Goal: Task Accomplishment & Management: Manage account settings

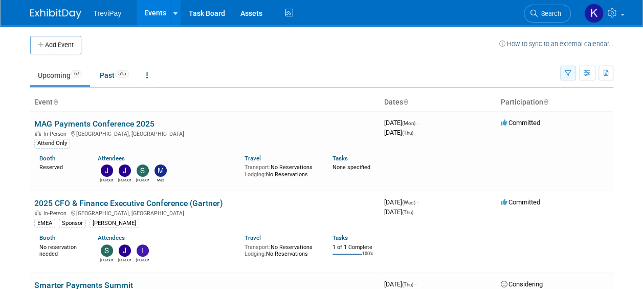
click at [573, 75] on button "button" at bounding box center [568, 72] width 16 height 15
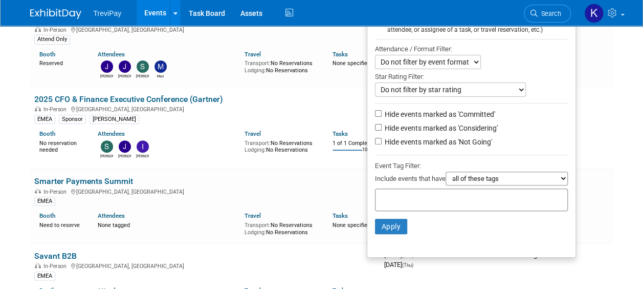
scroll to position [154, 0]
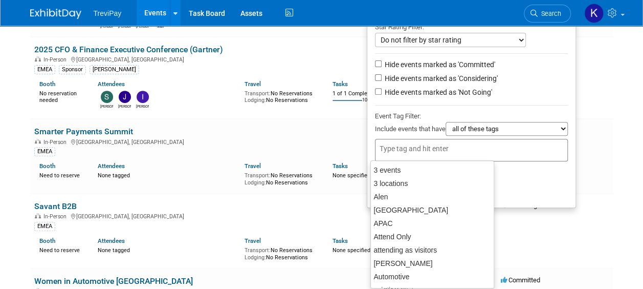
click at [503, 142] on div at bounding box center [471, 150] width 193 height 23
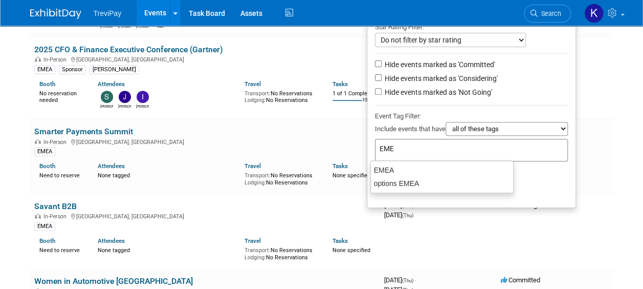
type input "EMEA"
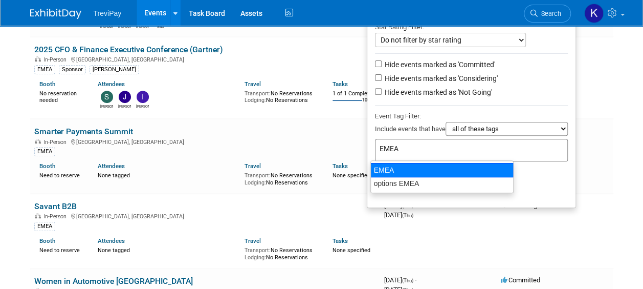
click at [406, 169] on div "EMEA" at bounding box center [441, 170] width 143 height 14
type input "EMEA"
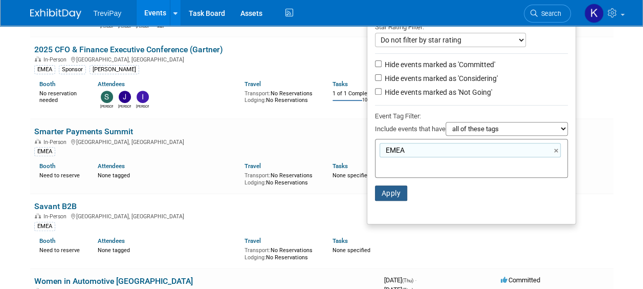
click at [396, 194] on button "Apply" at bounding box center [391, 192] width 33 height 15
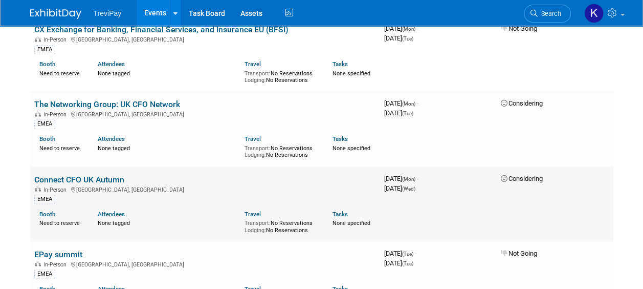
scroll to position [768, 0]
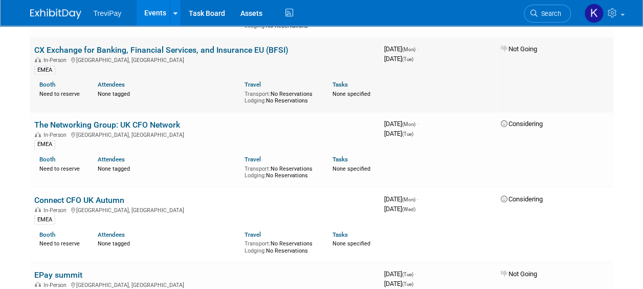
click at [184, 48] on link "CX Exchange for Banking, Financial Services, and Insurance EU (BFSI)" at bounding box center [161, 50] width 254 height 10
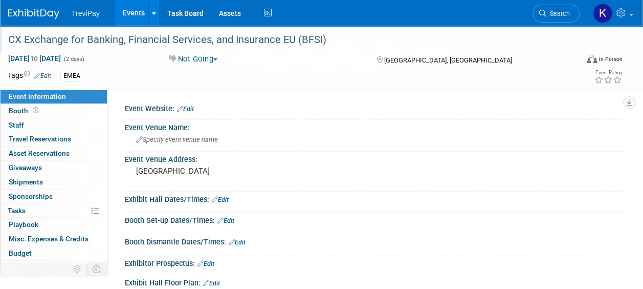
drag, startPoint x: 7, startPoint y: 40, endPoint x: 325, endPoint y: 40, distance: 317.8
click at [325, 40] on div "CX Exchange for Banking, Financial Services, and Insurance EU (BFSI)" at bounding box center [287, 40] width 565 height 18
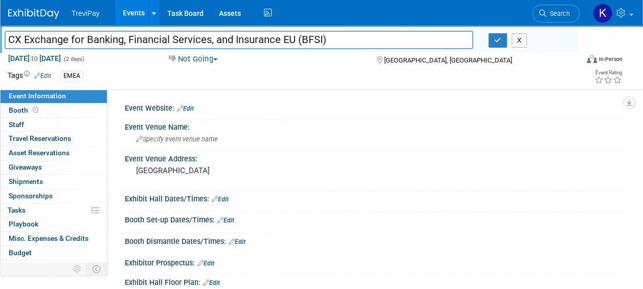
drag, startPoint x: 329, startPoint y: 41, endPoint x: -1, endPoint y: 23, distance: 330.1
click at [0, 23] on html "TreviPay Events Add Event Bulk Upload Events Shareable Event Boards Recently Vi…" at bounding box center [321, 144] width 643 height 289
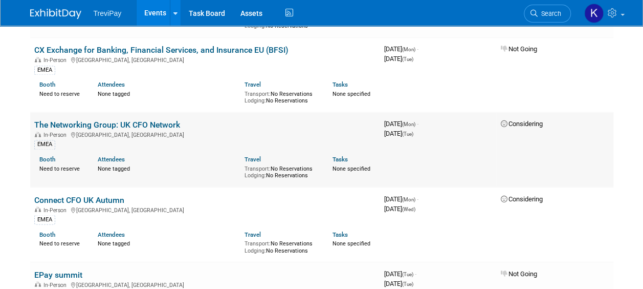
click at [101, 120] on link "The Networking Group: UK CFO Network" at bounding box center [107, 125] width 146 height 10
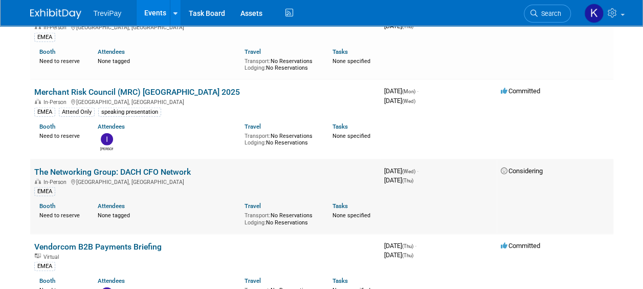
scroll to position [1177, 0]
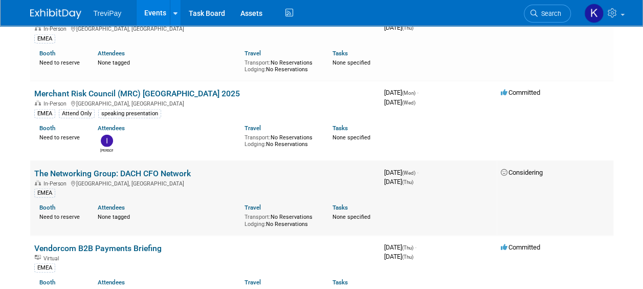
click at [137, 168] on link "The Networking Group: DACH CFO Network" at bounding box center [112, 173] width 157 height 10
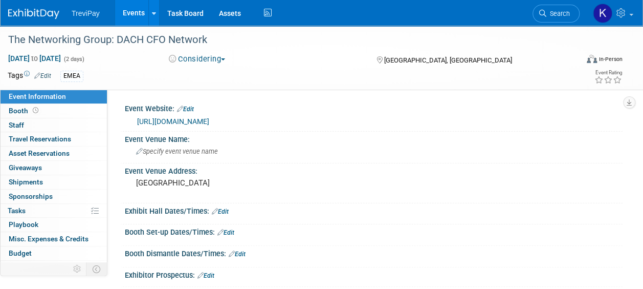
click at [158, 122] on link "https://thenetwork-group.com/dach-cfo-network/" at bounding box center [173, 121] width 72 height 8
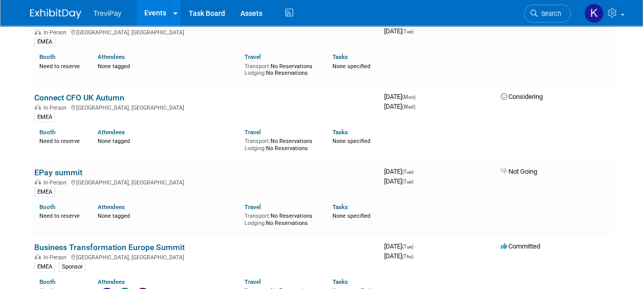
scroll to position [819, 0]
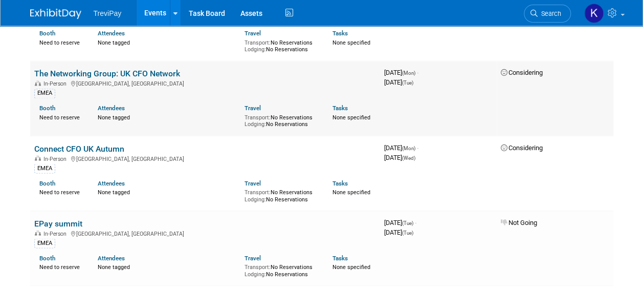
click at [121, 69] on link "The Networking Group: UK CFO Network" at bounding box center [107, 74] width 146 height 10
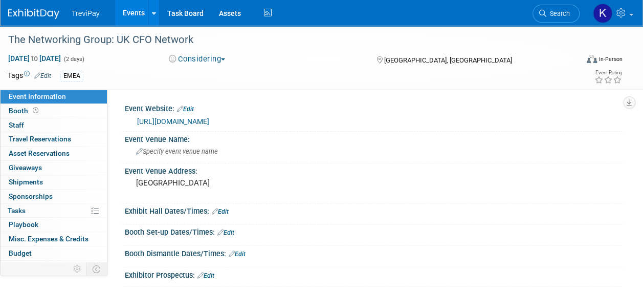
click at [171, 123] on link "[URL][DOMAIN_NAME]" at bounding box center [173, 121] width 72 height 8
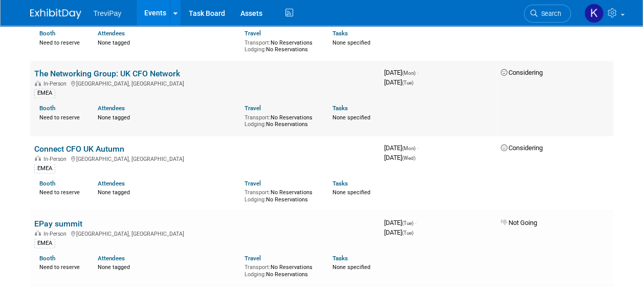
scroll to position [819, 0]
click at [99, 144] on link "Connect CFO UK Autumn" at bounding box center [79, 148] width 90 height 10
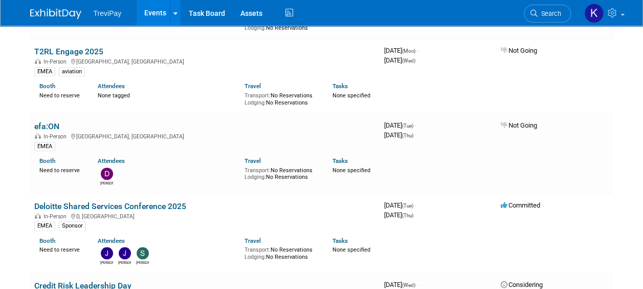
scroll to position [461, 0]
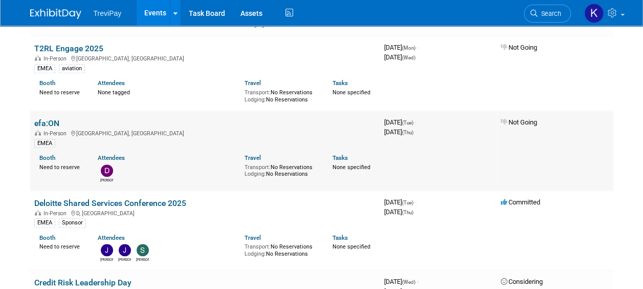
click at [43, 123] on link "efa:ON" at bounding box center [46, 123] width 25 height 10
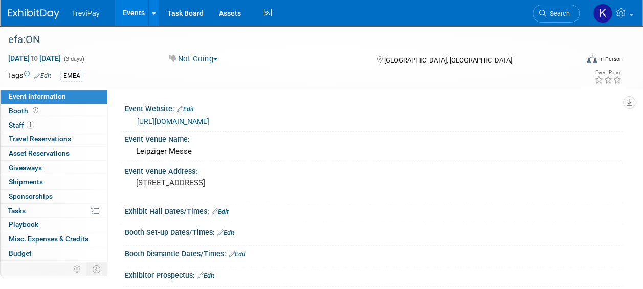
click at [187, 121] on link "https://www.efa-messe.com/de/" at bounding box center [173, 121] width 72 height 8
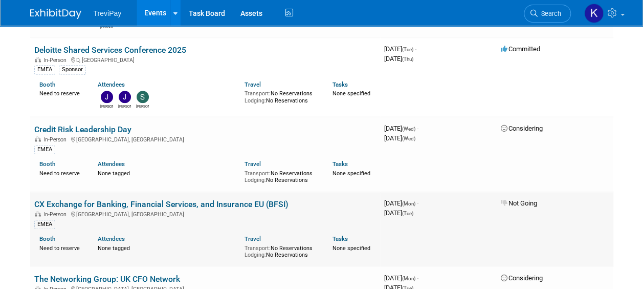
scroll to position [614, 0]
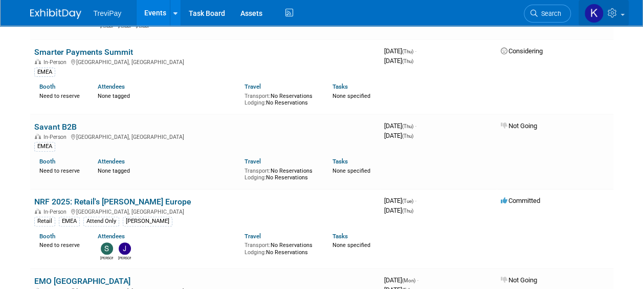
click at [625, 16] on link at bounding box center [604, 13] width 50 height 26
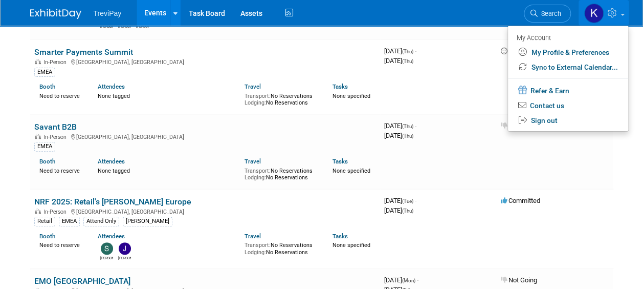
click at [625, 16] on link at bounding box center [604, 13] width 50 height 26
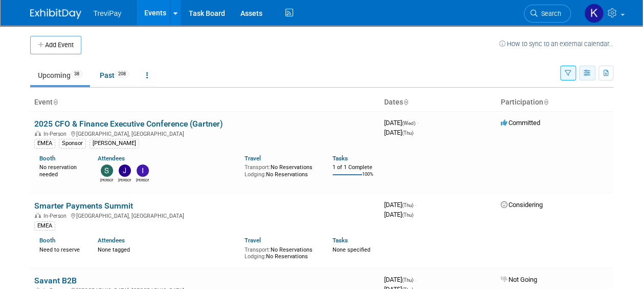
click at [584, 73] on icon "button" at bounding box center [588, 73] width 8 height 7
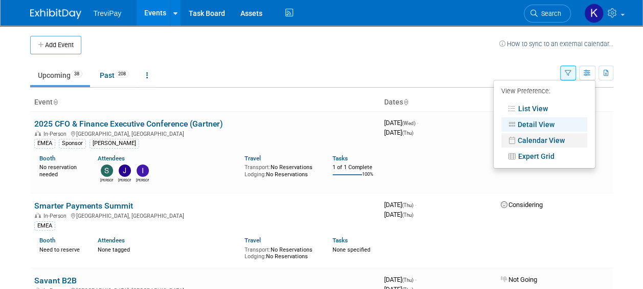
click at [547, 144] on link "Calendar View" at bounding box center [544, 140] width 86 height 14
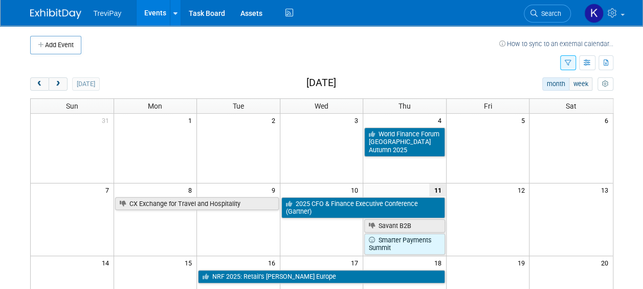
click at [567, 61] on icon "button" at bounding box center [568, 63] width 7 height 7
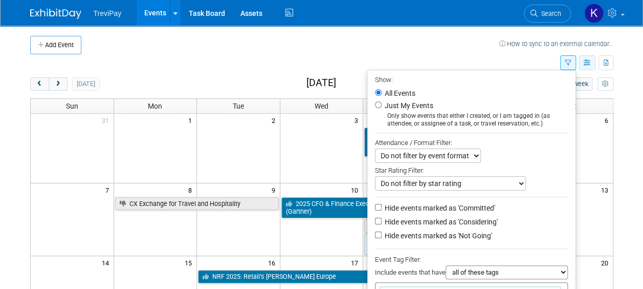
click at [587, 61] on icon "button" at bounding box center [588, 63] width 8 height 7
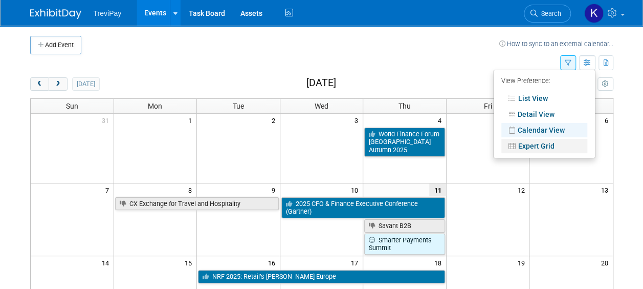
click at [555, 143] on link "Expert Grid" at bounding box center [544, 146] width 86 height 14
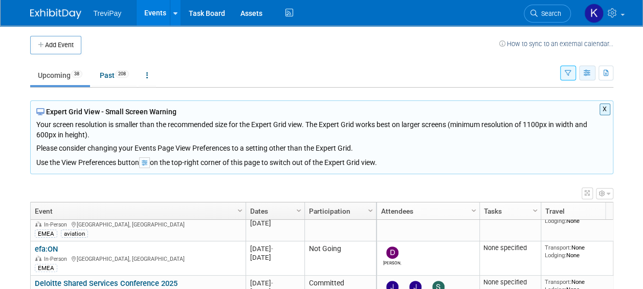
click at [585, 70] on icon "button" at bounding box center [588, 73] width 8 height 7
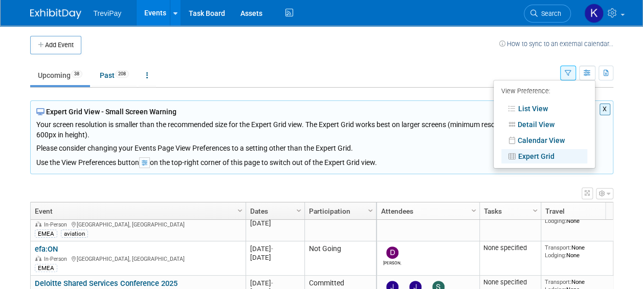
click at [569, 71] on icon "button" at bounding box center [568, 73] width 7 height 7
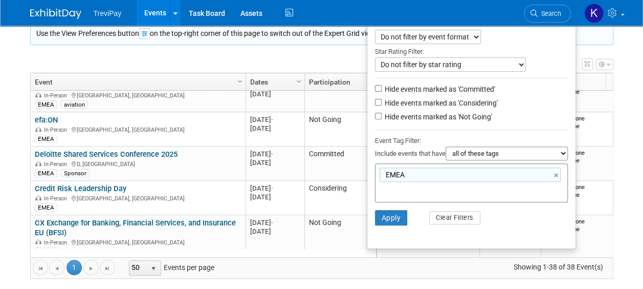
scroll to position [137, 0]
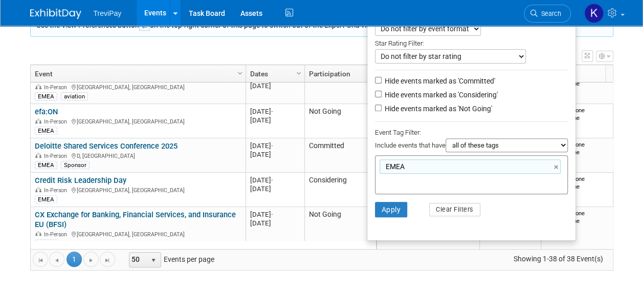
click at [556, 167] on link "×" at bounding box center [557, 167] width 7 height 12
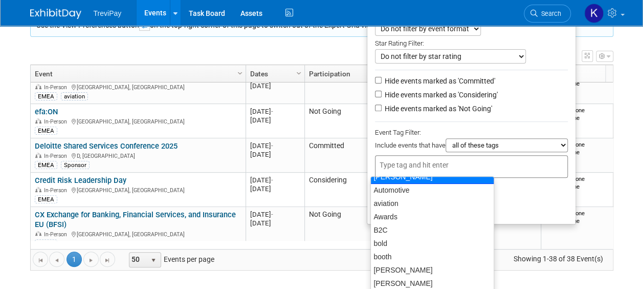
scroll to position [0, 0]
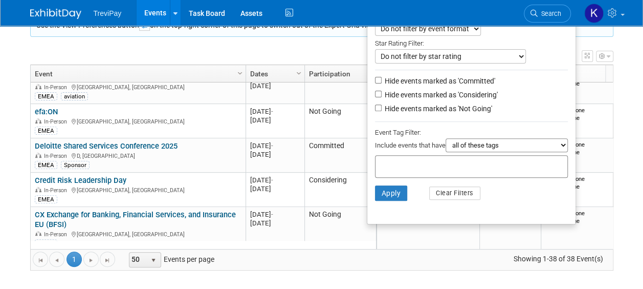
click at [625, 114] on body "TreviPay Events Add Event Bulk Upload Events Shareable Event Boards Recently Vi…" at bounding box center [321, 7] width 643 height 289
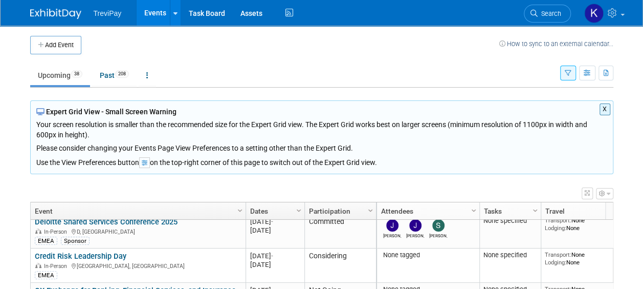
click at [571, 74] on icon "button" at bounding box center [568, 73] width 7 height 7
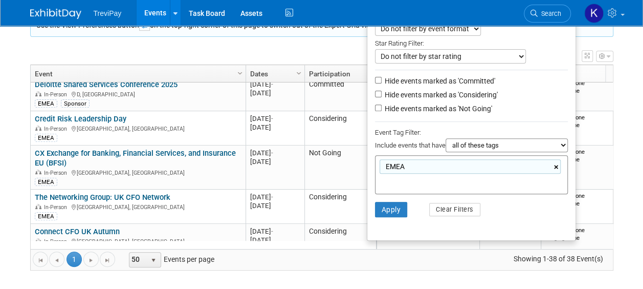
click at [555, 163] on link "×" at bounding box center [557, 167] width 7 height 12
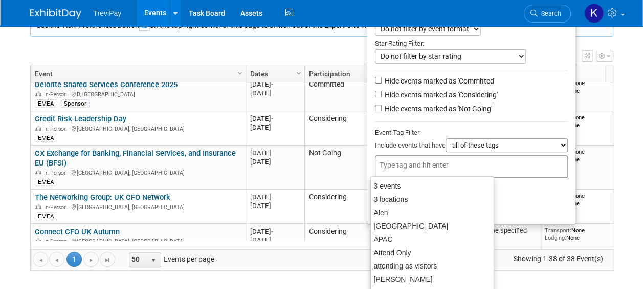
click at [559, 193] on li "Apply Clear Filters" at bounding box center [471, 193] width 208 height 31
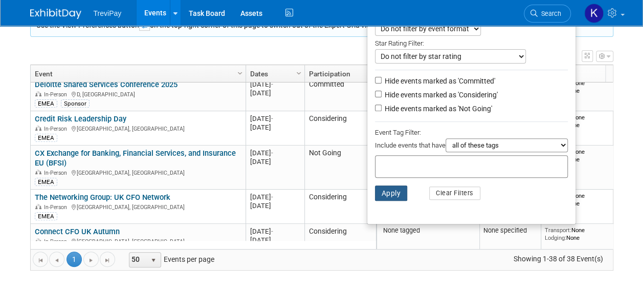
click at [398, 193] on button "Apply" at bounding box center [391, 192] width 33 height 15
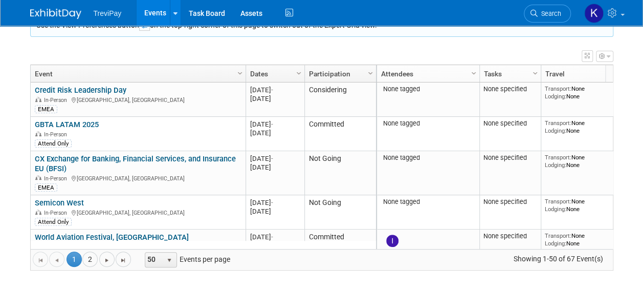
scroll to position [430, 0]
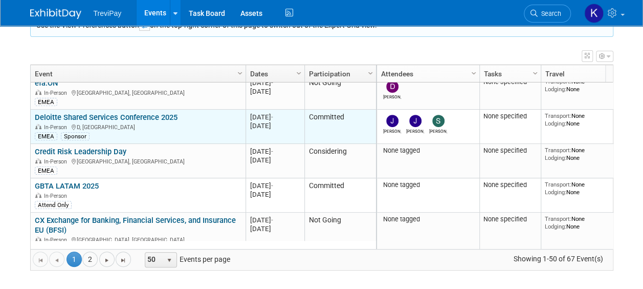
click at [104, 117] on link "Deloitte Shared Services Conference 2025" at bounding box center [106, 117] width 143 height 9
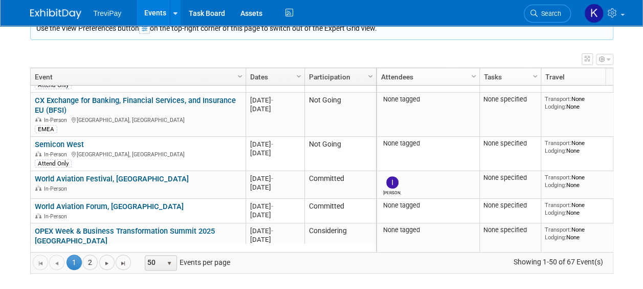
scroll to position [614, 0]
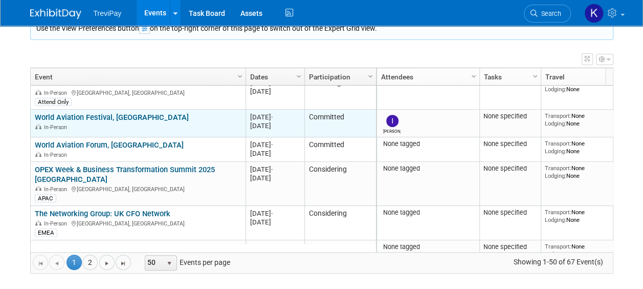
click at [113, 119] on link "World Aviation Festival, [GEOGRAPHIC_DATA]" at bounding box center [112, 117] width 154 height 9
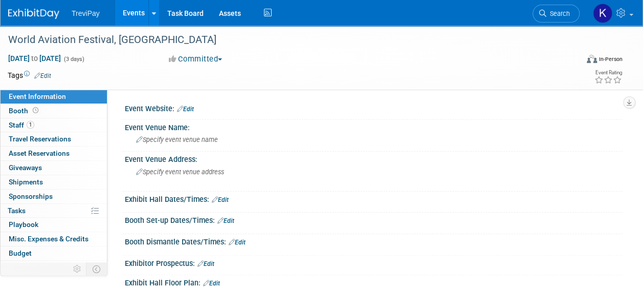
click at [48, 77] on link "Edit" at bounding box center [42, 75] width 17 height 7
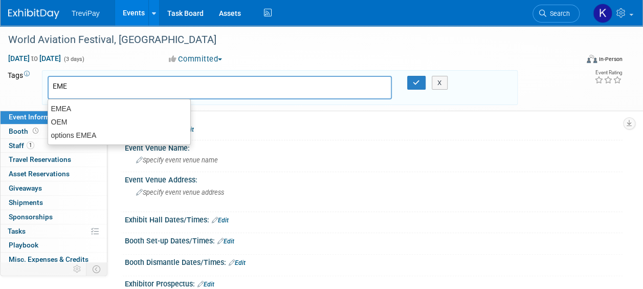
type input "EMEA"
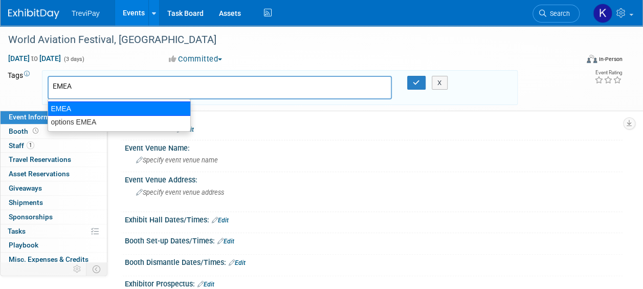
click at [72, 107] on div "EMEA" at bounding box center [119, 108] width 143 height 14
type input "EMEA"
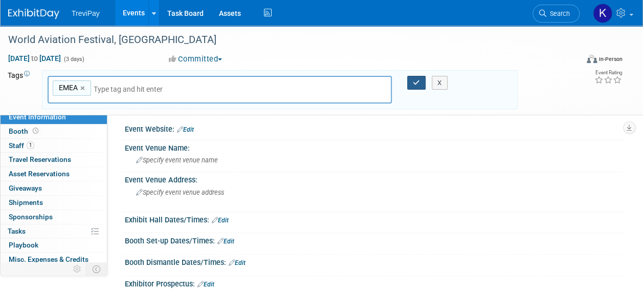
click at [419, 78] on button "button" at bounding box center [416, 83] width 18 height 14
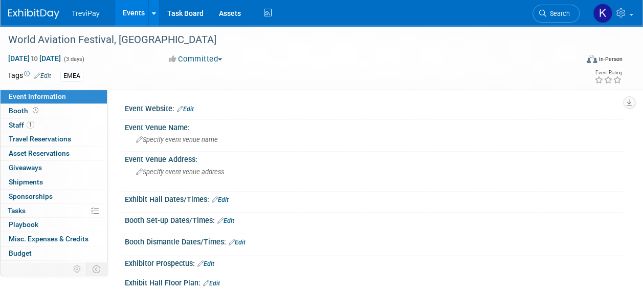
click at [132, 12] on link "Events" at bounding box center [133, 13] width 37 height 26
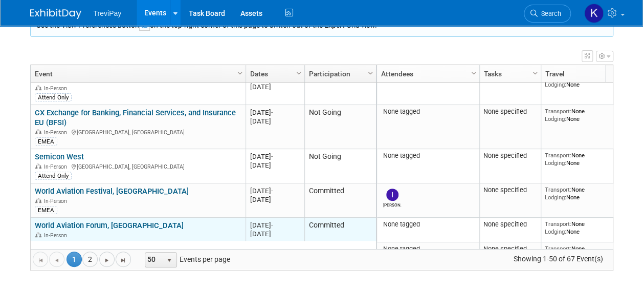
click at [156, 221] on div "World Aviation Forum, Lisbon In-Person" at bounding box center [138, 230] width 206 height 18
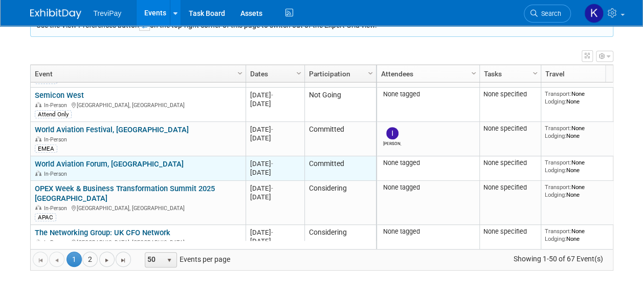
click at [154, 166] on div "World Aviation Forum, Lisbon In-Person" at bounding box center [138, 168] width 206 height 18
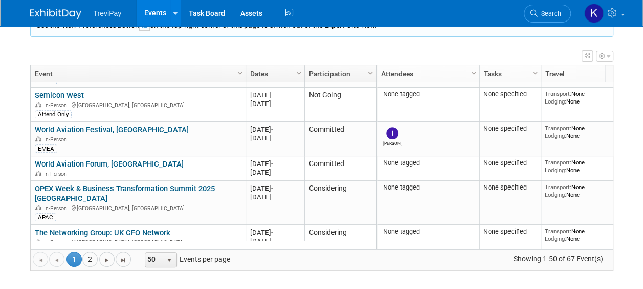
click at [606, 52] on button "button" at bounding box center [604, 56] width 17 height 11
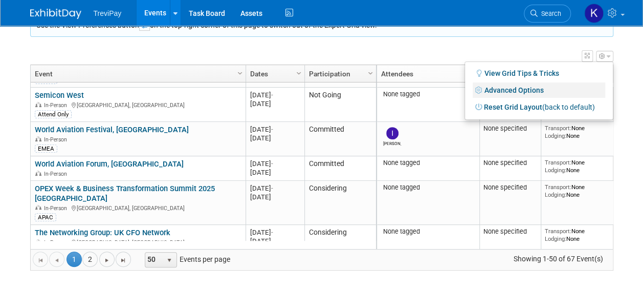
click at [519, 86] on link "Advanced Options" at bounding box center [539, 89] width 133 height 15
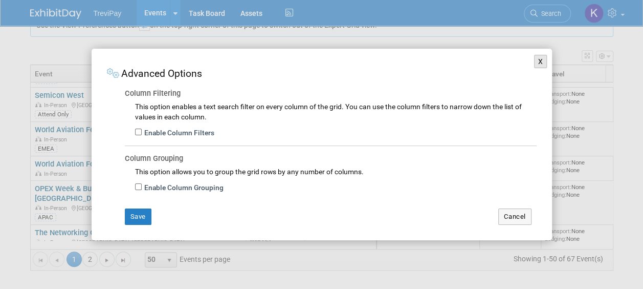
click at [538, 61] on button "X" at bounding box center [540, 61] width 13 height 13
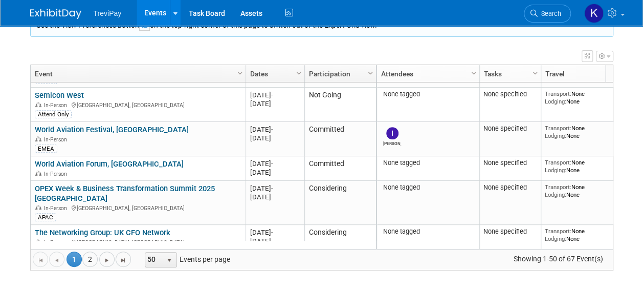
click at [600, 57] on icon "button" at bounding box center [602, 56] width 6 height 6
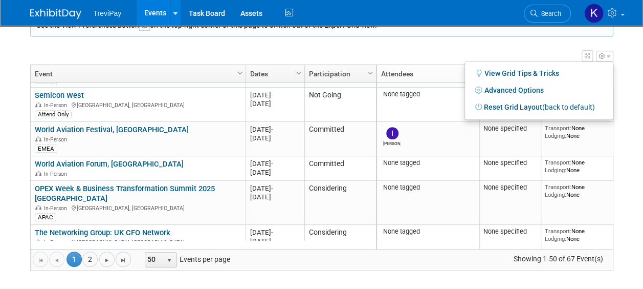
click at [626, 49] on body "TreviPay Events Add Event Bulk Upload Events Shareable Event Boards Recently Vi…" at bounding box center [321, 7] width 643 height 289
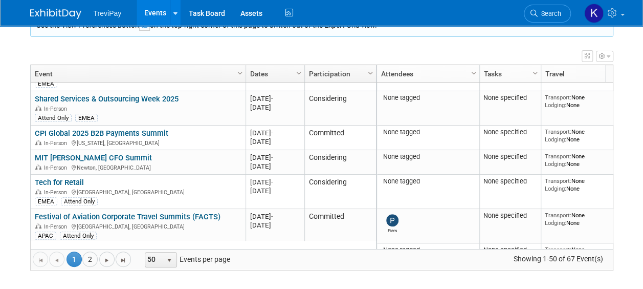
scroll to position [1458, 0]
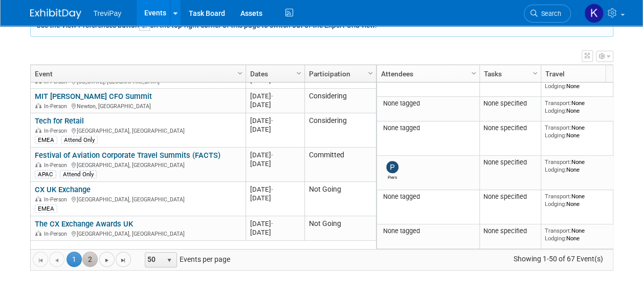
click at [90, 255] on link "2" at bounding box center [89, 258] width 15 height 15
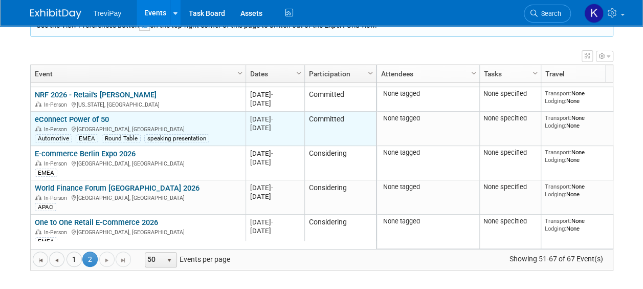
click at [160, 117] on div "eConnect Power of 50 In-Person Frankfurt am Main, Germany Automotive EMEA Round…" at bounding box center [138, 129] width 206 height 28
click at [59, 117] on link "eConnect Power of 50" at bounding box center [72, 119] width 74 height 9
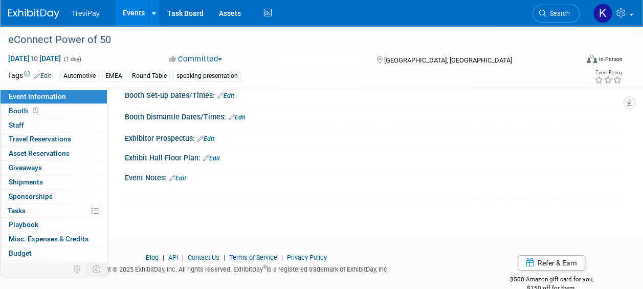
scroll to position [154, 0]
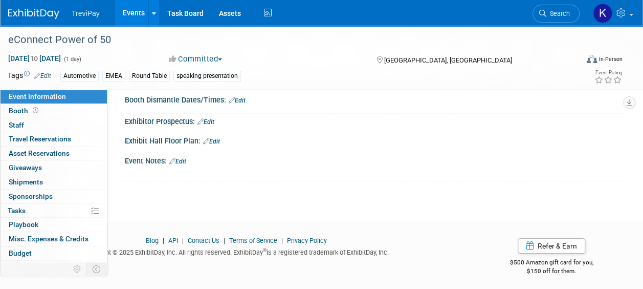
click at [180, 160] on link "Edit" at bounding box center [177, 161] width 17 height 7
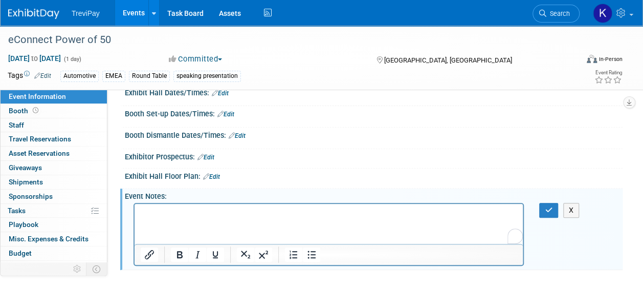
scroll to position [102, 0]
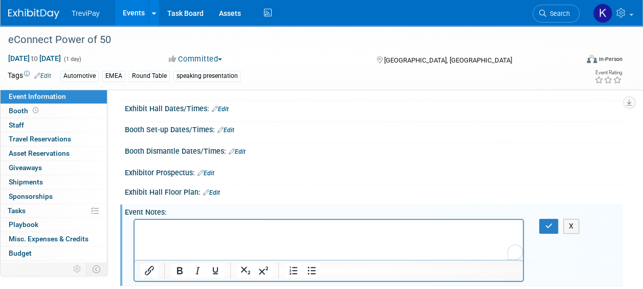
click at [204, 169] on icon at bounding box center [201, 172] width 6 height 7
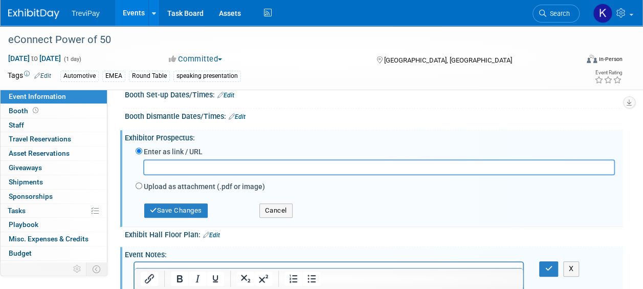
scroll to position [154, 0]
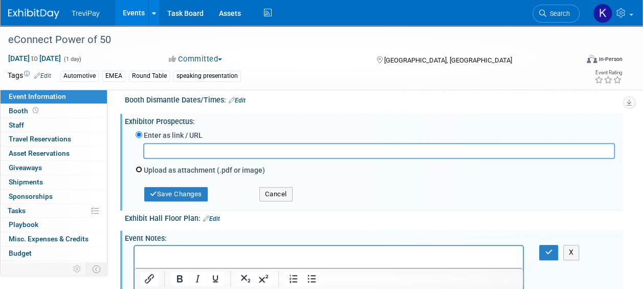
click at [138, 169] on input "Upload as attachment (.pdf or image)" at bounding box center [139, 169] width 7 height 7
radio input "true"
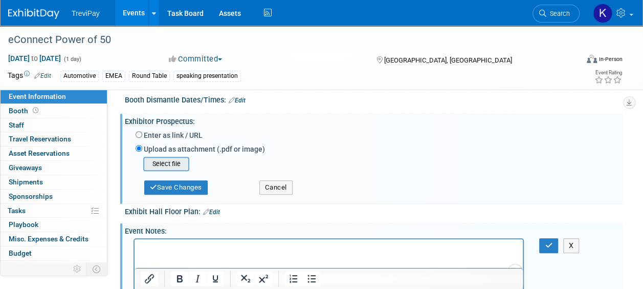
click at [179, 165] on input "file" at bounding box center [128, 164] width 122 height 12
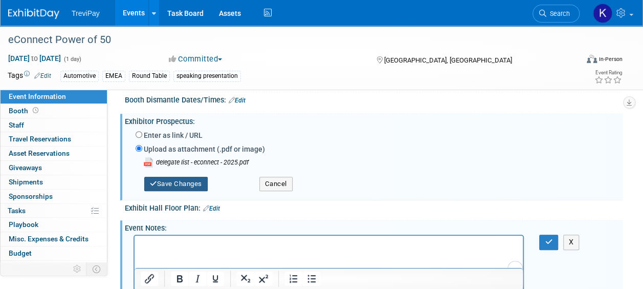
click at [186, 180] on button "Save Changes" at bounding box center [175, 184] width 63 height 14
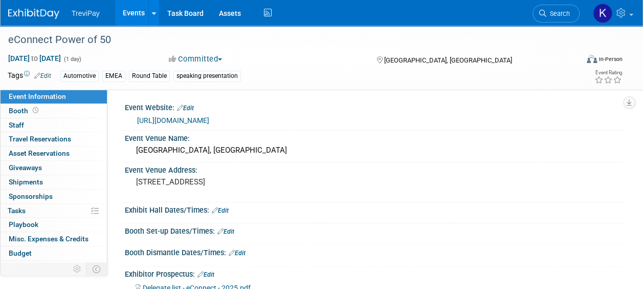
scroll to position [0, 0]
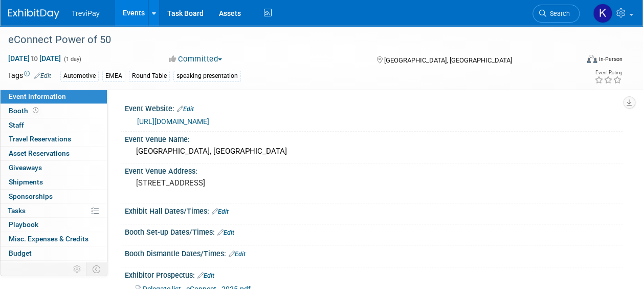
click at [131, 9] on link "Events" at bounding box center [133, 13] width 37 height 26
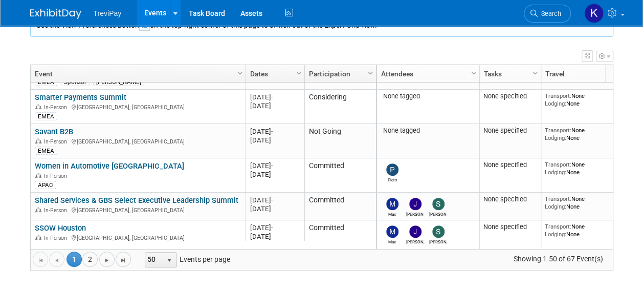
scroll to position [123, 0]
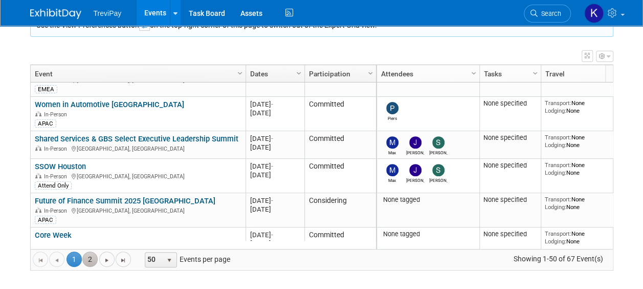
click at [87, 257] on link "2" at bounding box center [89, 258] width 15 height 15
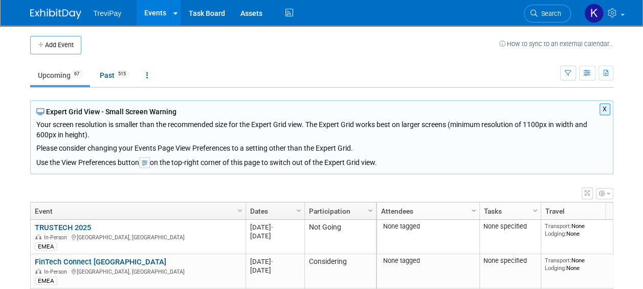
scroll to position [0, 0]
click at [70, 41] on button "Add Event" at bounding box center [55, 45] width 51 height 18
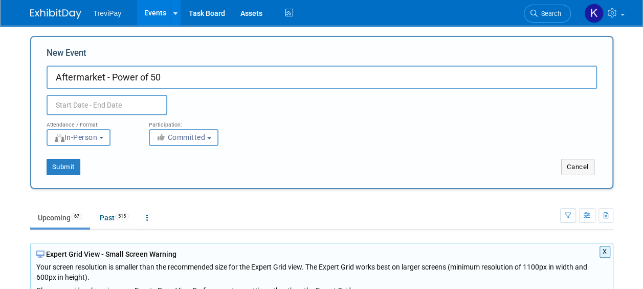
type input "Aftermarket - Power of 50"
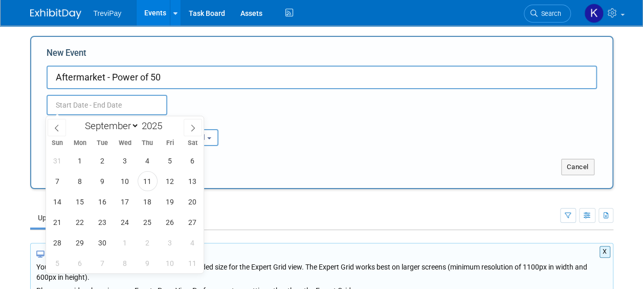
click at [78, 104] on input "text" at bounding box center [107, 105] width 121 height 20
click at [188, 128] on span at bounding box center [193, 127] width 18 height 17
select select "9"
click at [107, 201] on span "14" at bounding box center [103, 201] width 20 height 20
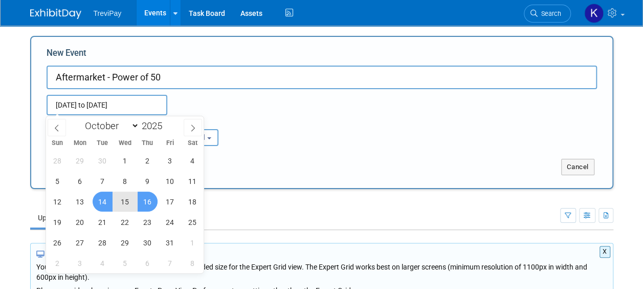
click at [145, 203] on span "16" at bounding box center [148, 201] width 20 height 20
type input "[DATE] to [DATE]"
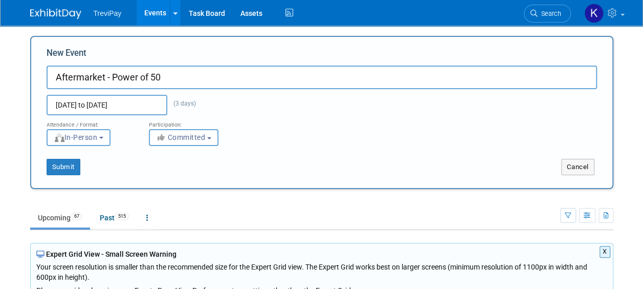
click at [95, 141] on button "In-Person" at bounding box center [79, 137] width 64 height 17
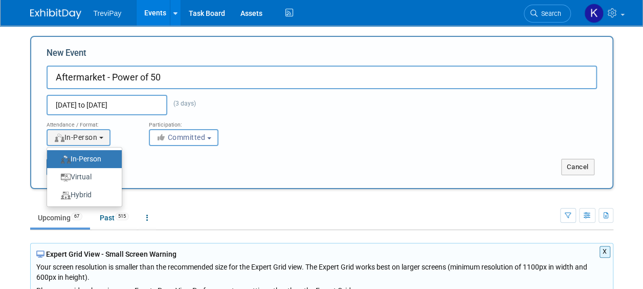
click at [93, 156] on label "In-Person" at bounding box center [81, 159] width 59 height 14
click at [56, 156] on input "In-Person" at bounding box center [53, 159] width 7 height 7
click at [177, 140] on span "Committed" at bounding box center [181, 137] width 50 height 8
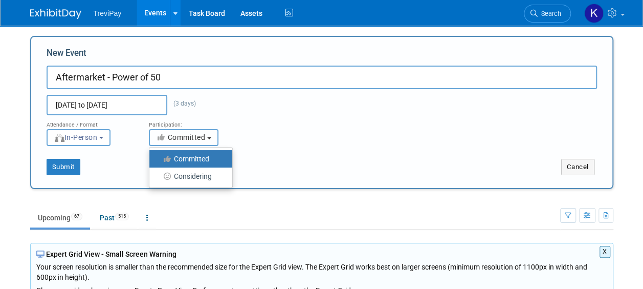
click at [177, 140] on span "Committed" at bounding box center [181, 137] width 50 height 8
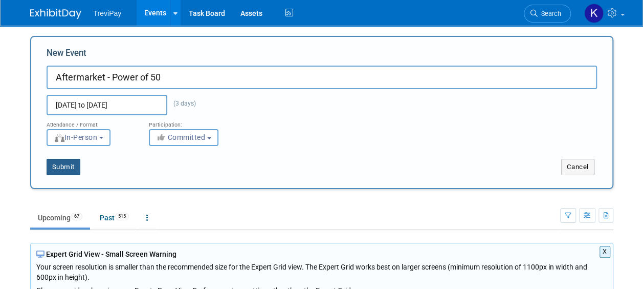
click at [62, 161] on button "Submit" at bounding box center [64, 167] width 34 height 16
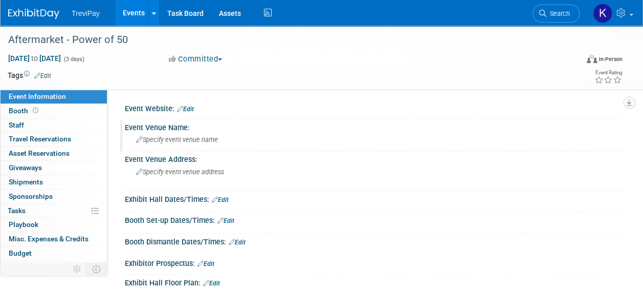
click at [186, 139] on span "Specify event venue name" at bounding box center [177, 140] width 82 height 8
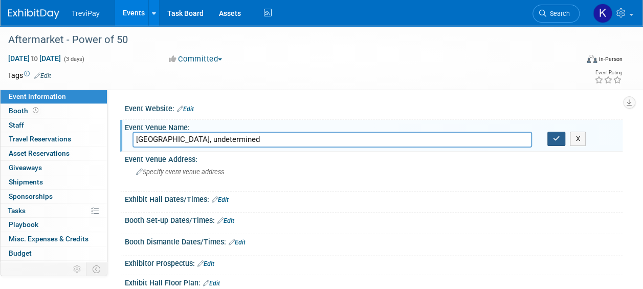
type input "[GEOGRAPHIC_DATA], undetermined"
click at [555, 140] on icon "button" at bounding box center [556, 138] width 7 height 7
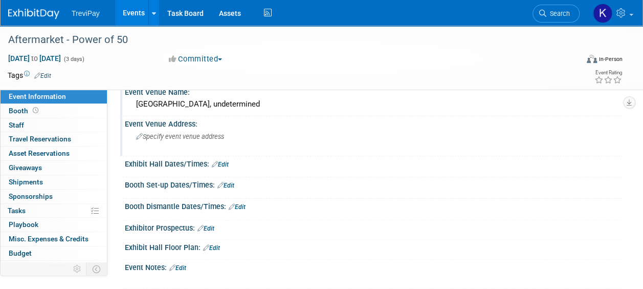
scroll to position [51, 0]
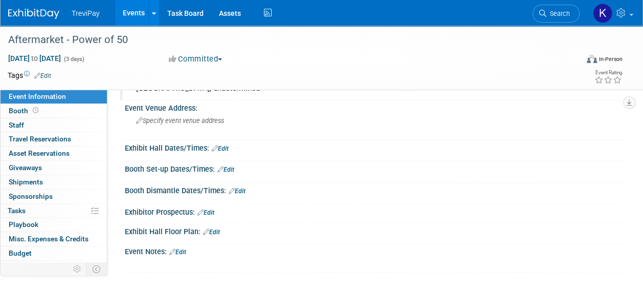
click at [52, 74] on td at bounding box center [284, 75] width 467 height 10
click at [49, 74] on link "Edit" at bounding box center [42, 75] width 17 height 7
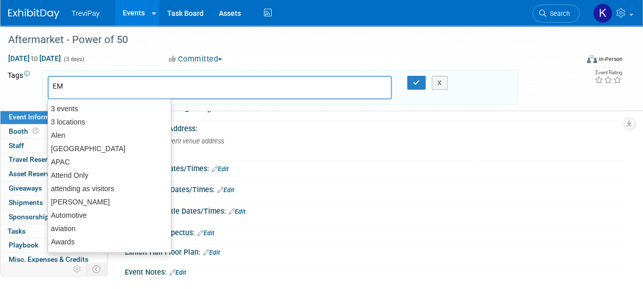
type input "EME"
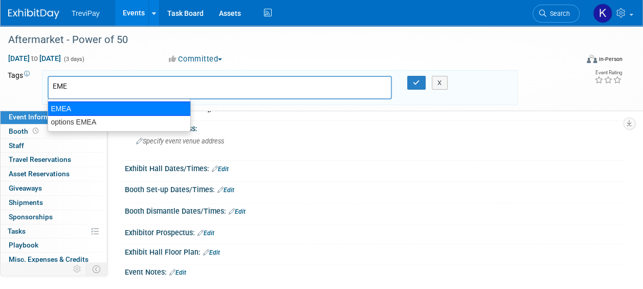
click at [61, 110] on div "EMEA" at bounding box center [119, 108] width 143 height 14
type input "EMEA"
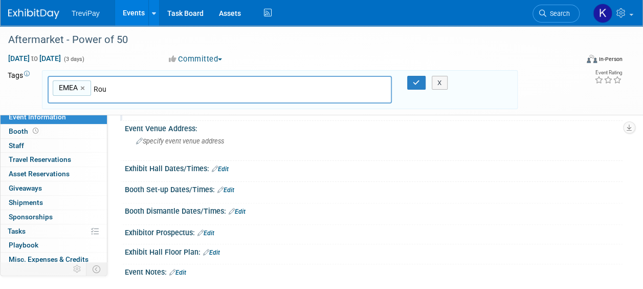
type input "Roun"
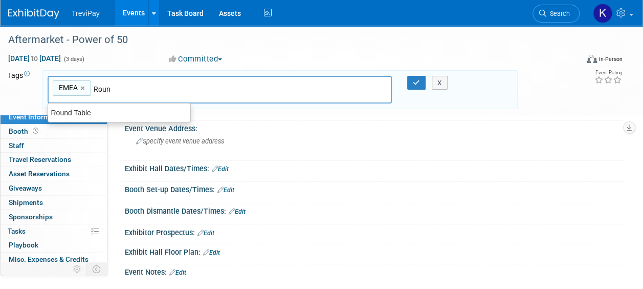
click at [61, 110] on div "Round Table" at bounding box center [119, 112] width 142 height 13
type input "EMEA, Round Table"
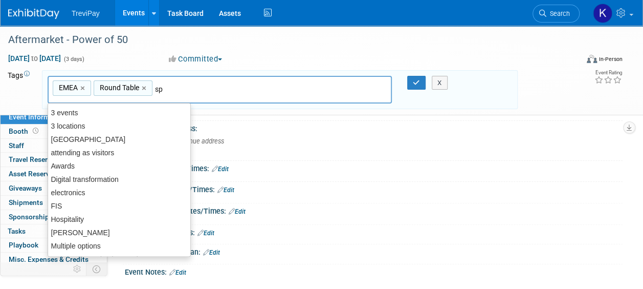
type input "spe"
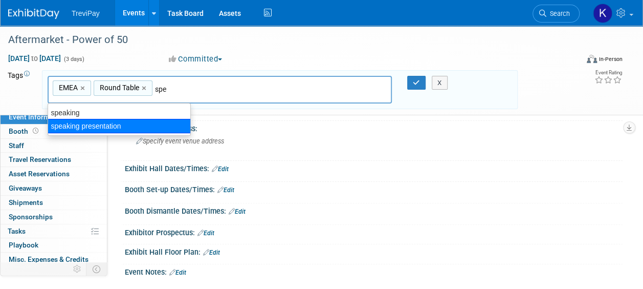
click at [64, 123] on div "speaking presentation" at bounding box center [119, 126] width 143 height 14
type input "EMEA, Round Table, speaking presentation"
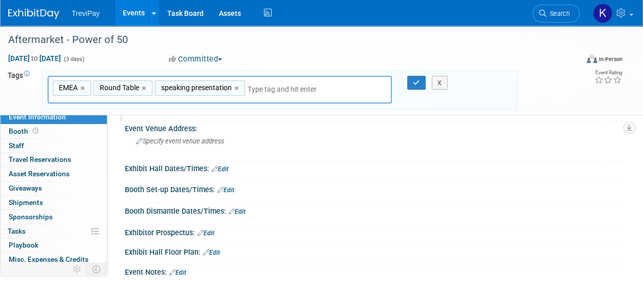
click at [422, 83] on div "X" at bounding box center [441, 83] width 40 height 14
click at [225, 170] on link "Edit" at bounding box center [220, 168] width 17 height 7
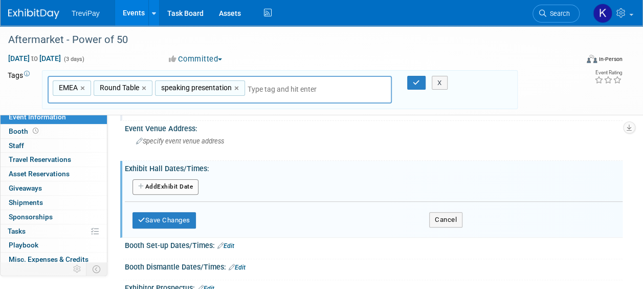
click at [187, 188] on button "Add Another Exhibit Date" at bounding box center [166, 186] width 66 height 15
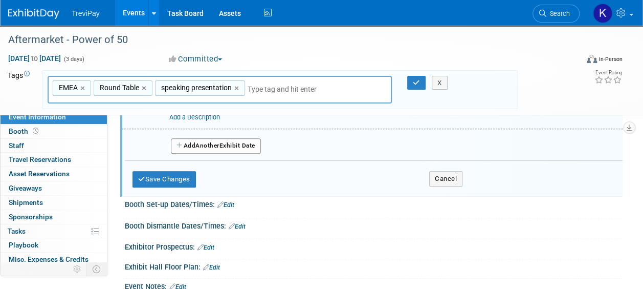
scroll to position [154, 0]
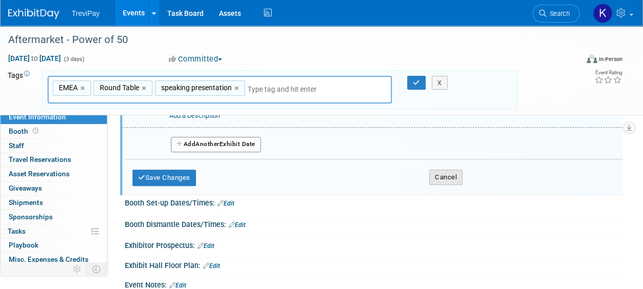
click at [433, 176] on button "Cancel" at bounding box center [445, 176] width 33 height 15
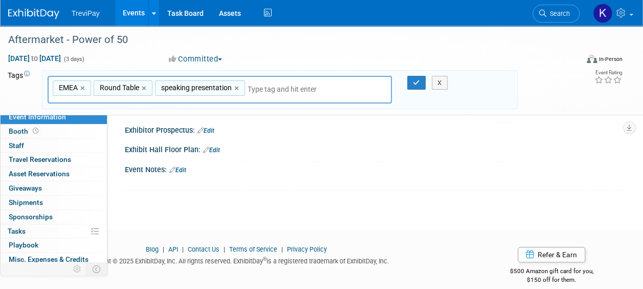
click at [181, 166] on link "Edit" at bounding box center [177, 169] width 17 height 7
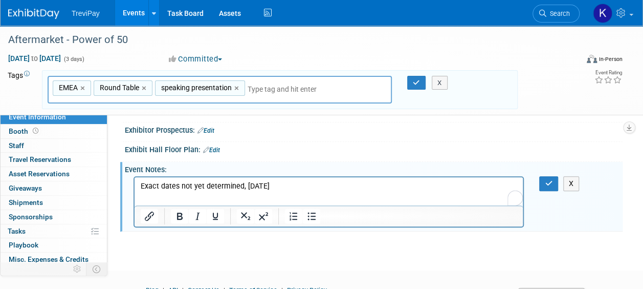
scroll to position [102, 0]
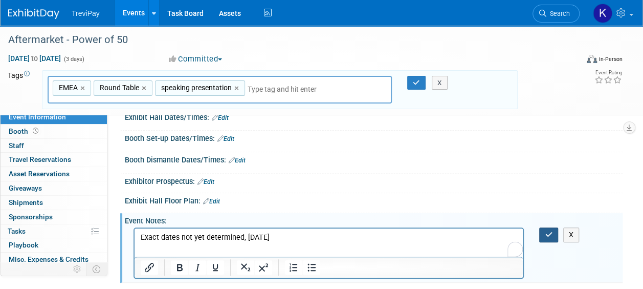
click at [546, 235] on icon "button" at bounding box center [549, 234] width 8 height 7
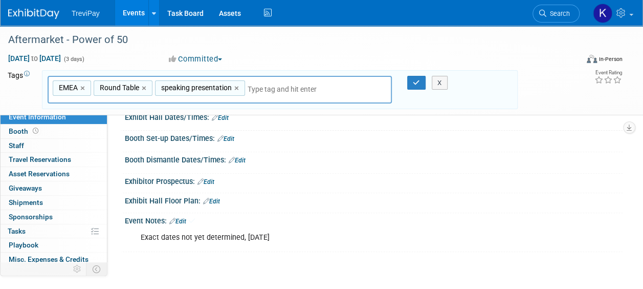
click at [213, 178] on link "Edit" at bounding box center [206, 181] width 17 height 7
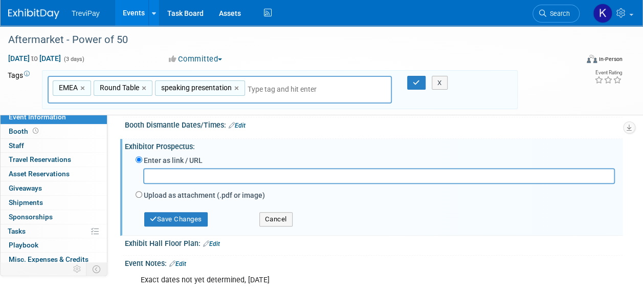
scroll to position [154, 0]
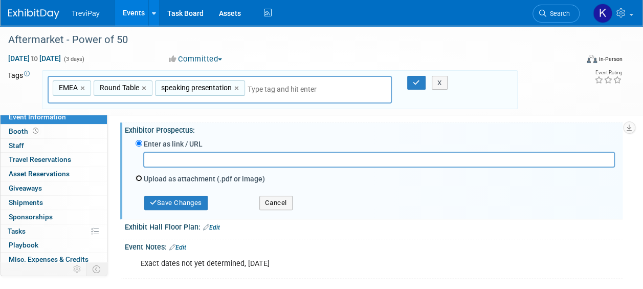
click at [136, 176] on input "Upload as attachment (.pdf or image)" at bounding box center [139, 177] width 7 height 7
radio input "true"
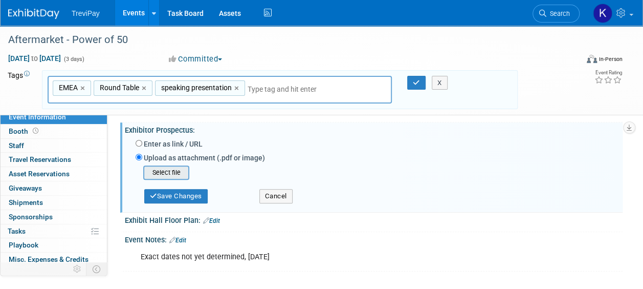
click at [166, 172] on input "file" at bounding box center [128, 172] width 122 height 12
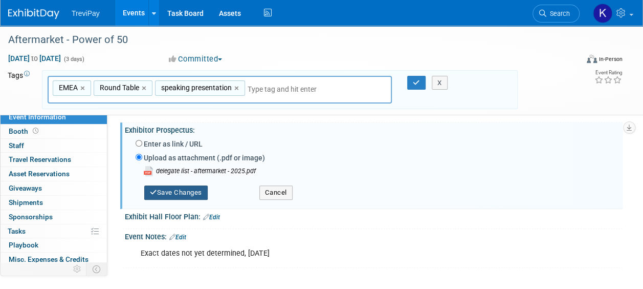
click at [164, 189] on button "Save Changes" at bounding box center [175, 192] width 63 height 14
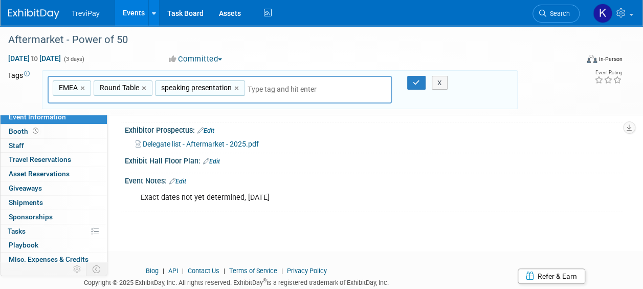
click at [258, 88] on input "text" at bounding box center [317, 89] width 139 height 10
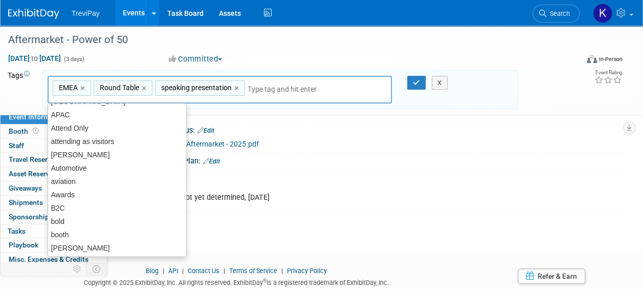
scroll to position [51, 0]
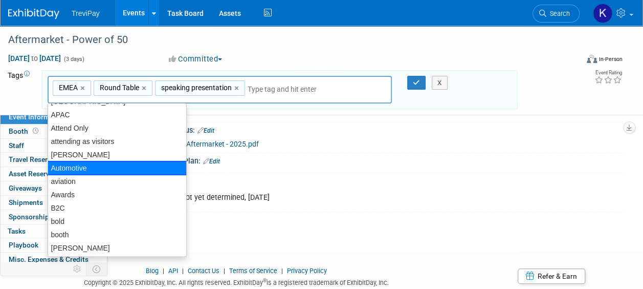
click at [82, 165] on div "Automotive" at bounding box center [117, 168] width 139 height 14
type input "EMEA, Round Table, speaking presentation, Automotive"
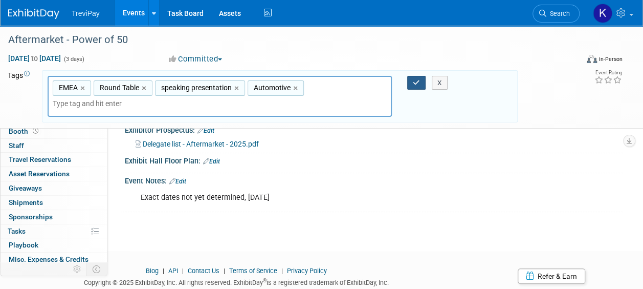
click at [410, 81] on button "button" at bounding box center [416, 83] width 18 height 14
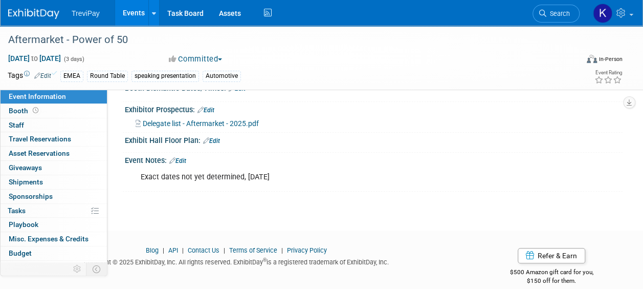
click at [130, 13] on link "Events" at bounding box center [133, 13] width 37 height 26
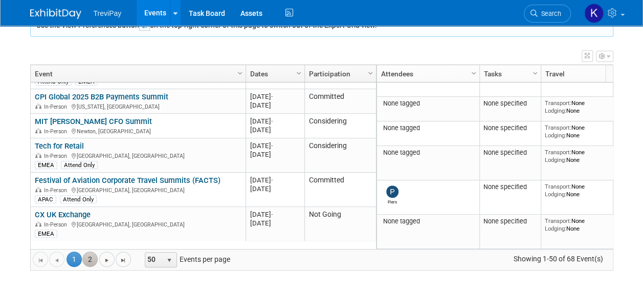
click at [94, 255] on link "2" at bounding box center [89, 258] width 15 height 15
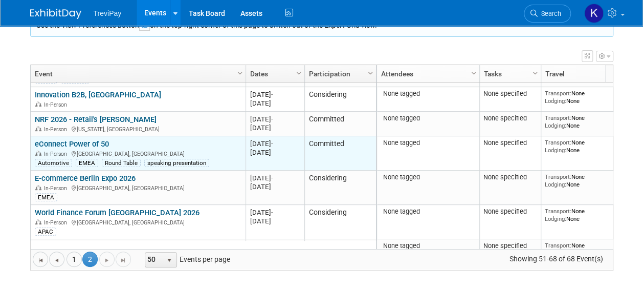
click at [75, 139] on link "eConnect Power of 50" at bounding box center [72, 143] width 74 height 9
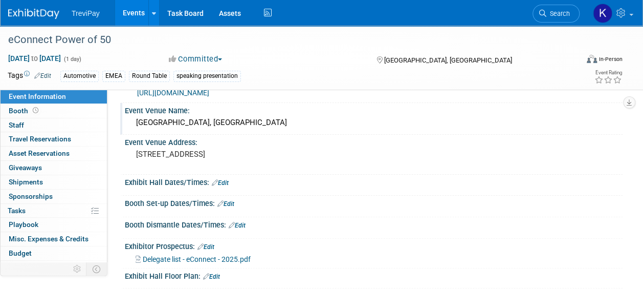
scroll to position [51, 0]
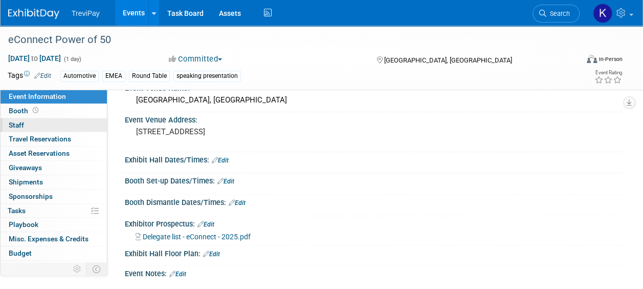
click at [21, 123] on span "Staff 0" at bounding box center [16, 125] width 15 height 8
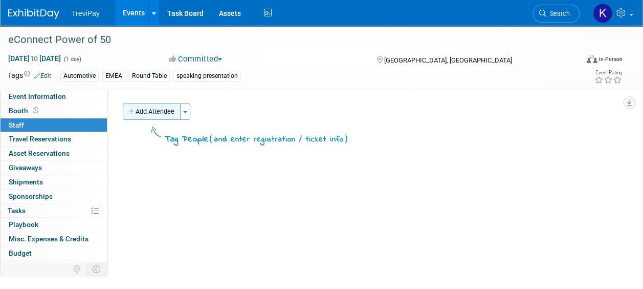
click at [150, 116] on button "Add Attendee" at bounding box center [152, 111] width 58 height 16
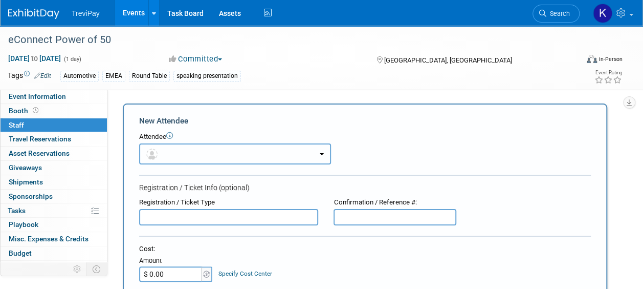
click at [167, 151] on button "button" at bounding box center [235, 153] width 192 height 21
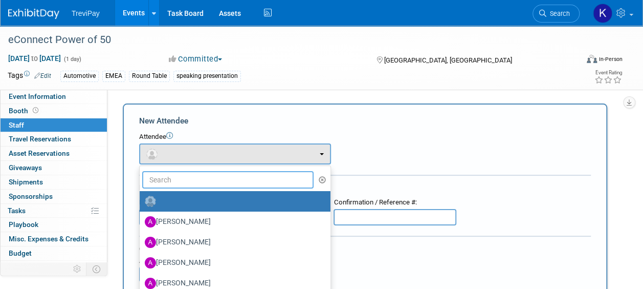
click at [170, 181] on input "text" at bounding box center [227, 179] width 171 height 17
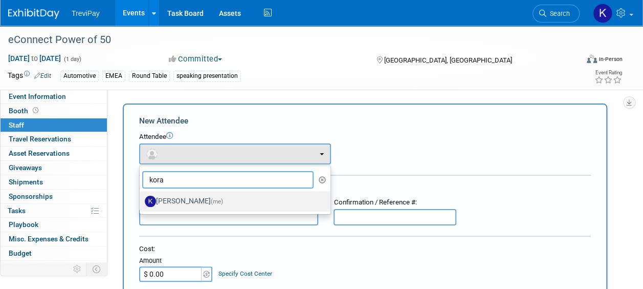
type input "kora"
click at [180, 196] on label "Kora Licht (me)" at bounding box center [233, 201] width 176 height 16
click at [141, 196] on input "Kora Licht (me)" at bounding box center [138, 199] width 7 height 7
select select "db40c88e-bfe5-44a1-ae2f-dd21b902ed55"
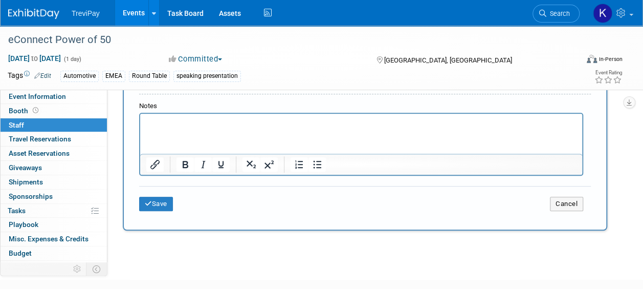
scroll to position [358, 0]
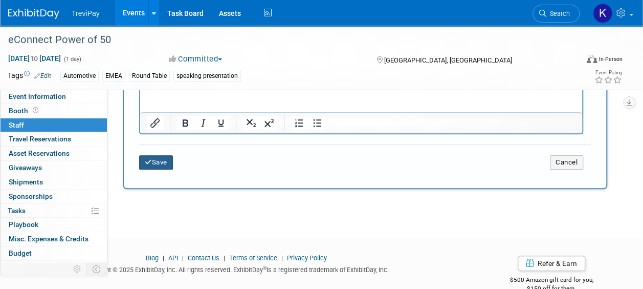
click at [147, 161] on icon "submit" at bounding box center [148, 162] width 7 height 7
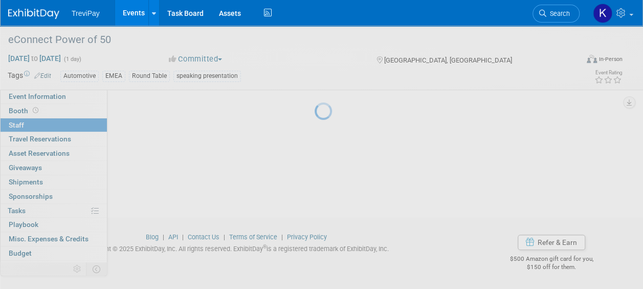
scroll to position [123, 0]
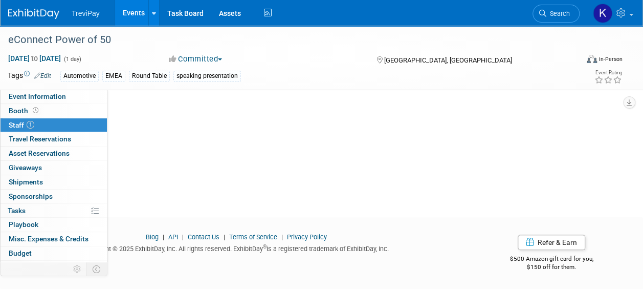
click at [135, 15] on link "Events" at bounding box center [133, 13] width 37 height 26
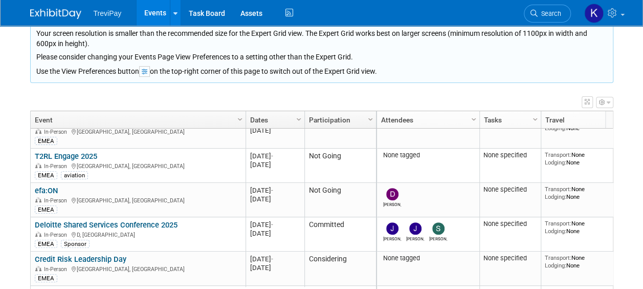
scroll to position [137, 0]
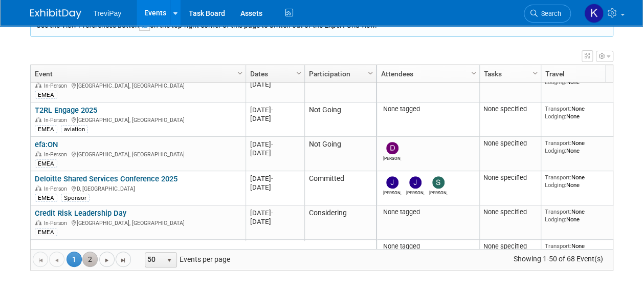
click at [87, 255] on link "2" at bounding box center [89, 258] width 15 height 15
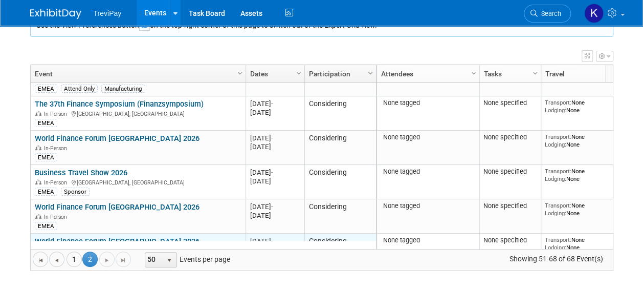
scroll to position [430, 0]
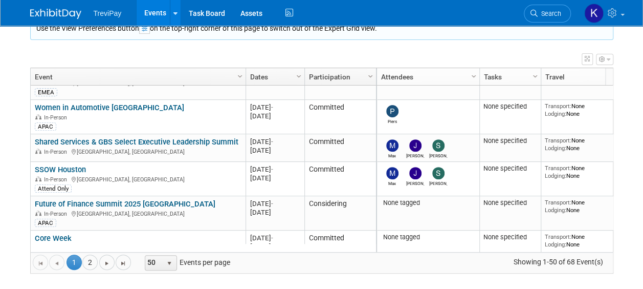
scroll to position [184, 0]
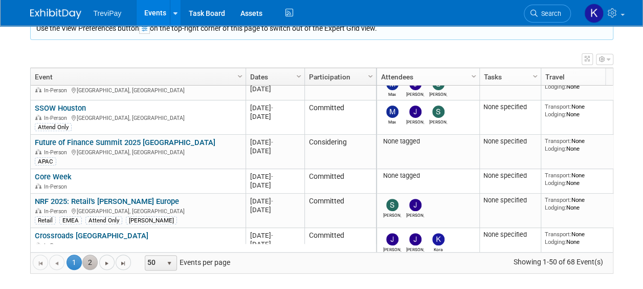
click at [89, 261] on link "2" at bounding box center [89, 261] width 15 height 15
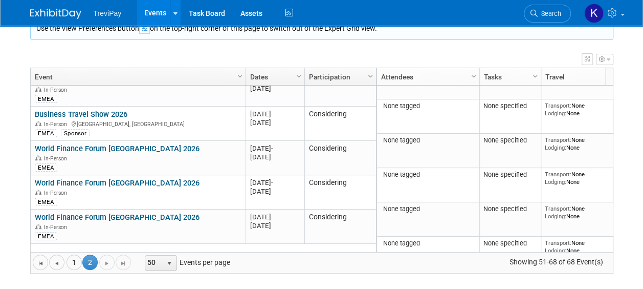
scroll to position [368, 0]
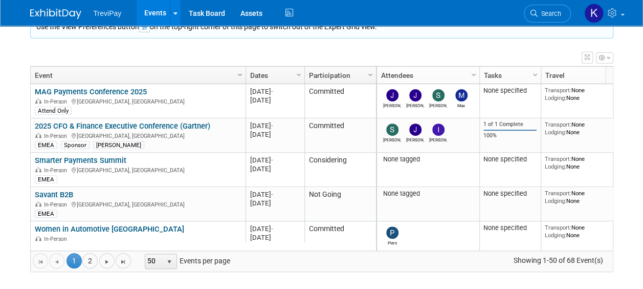
scroll to position [137, 0]
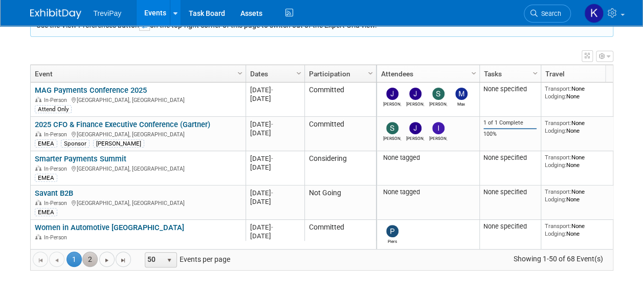
click at [89, 258] on link "2" at bounding box center [89, 258] width 15 height 15
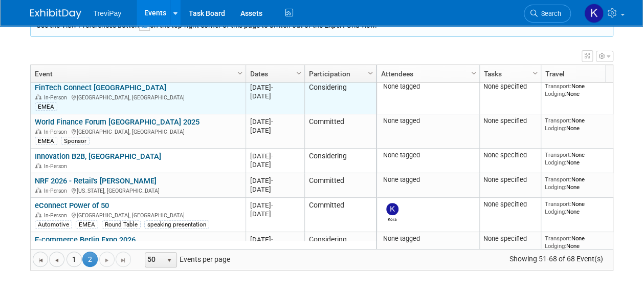
scroll to position [0, 0]
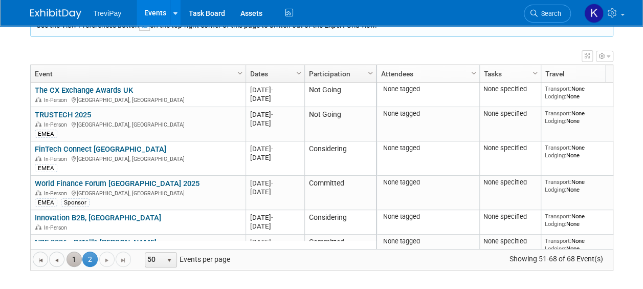
click at [72, 255] on link "1" at bounding box center [74, 258] width 15 height 15
